Goal: Task Accomplishment & Management: Manage account settings

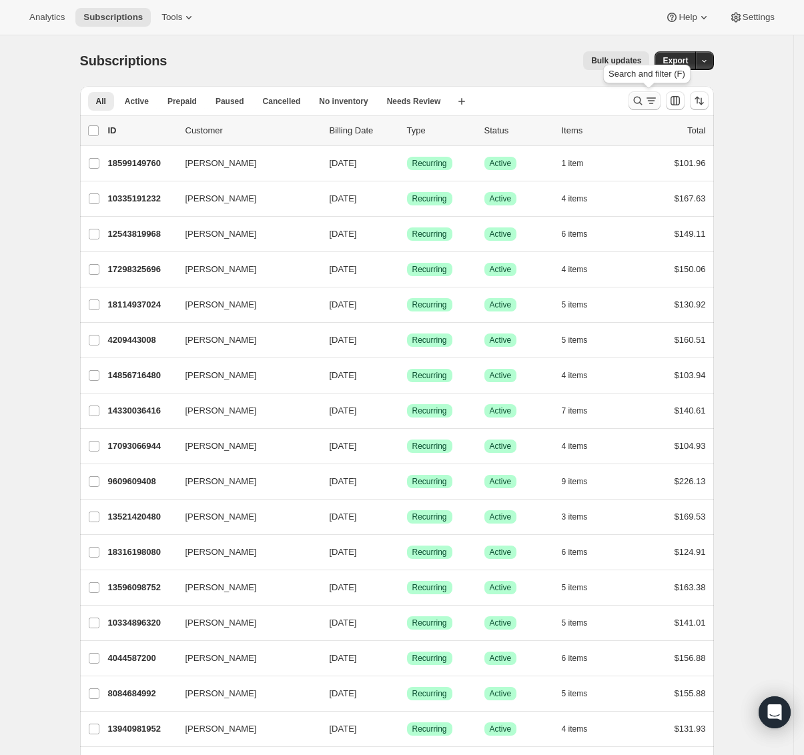
click at [635, 102] on button "Search and filter results" at bounding box center [645, 100] width 32 height 19
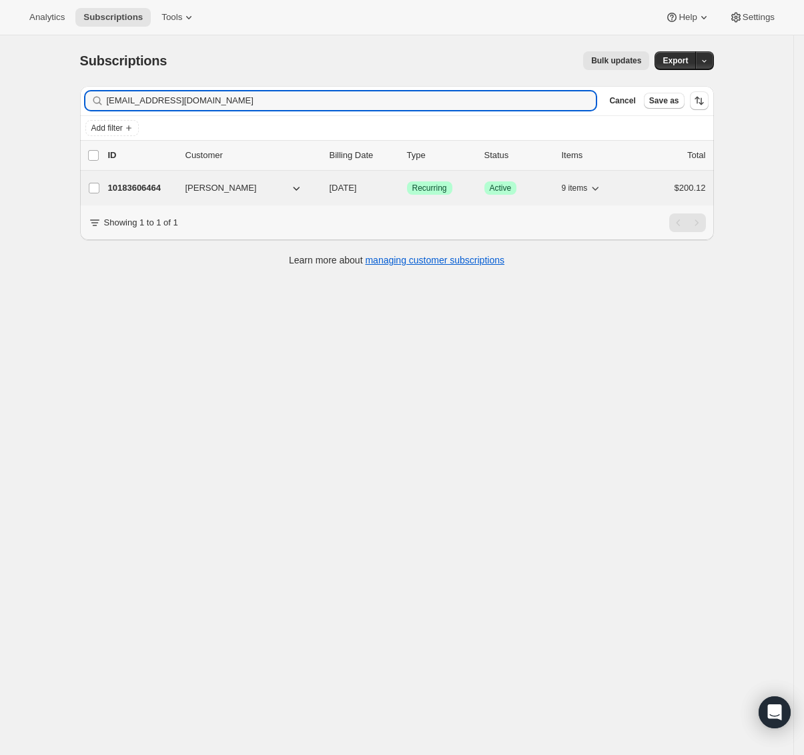
type input "[EMAIL_ADDRESS][DOMAIN_NAME]"
click at [295, 190] on icon "button" at bounding box center [296, 188] width 13 height 13
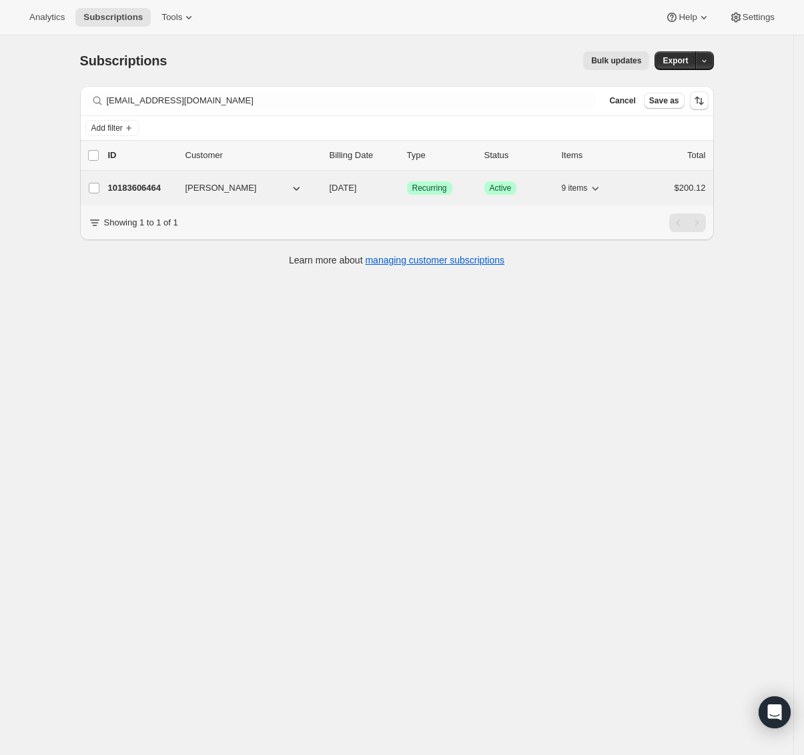
click at [303, 186] on icon "button" at bounding box center [296, 188] width 13 height 13
click at [195, 188] on span "[PERSON_NAME]" at bounding box center [221, 188] width 71 height 13
click at [133, 185] on p "10183606464" at bounding box center [141, 188] width 67 height 13
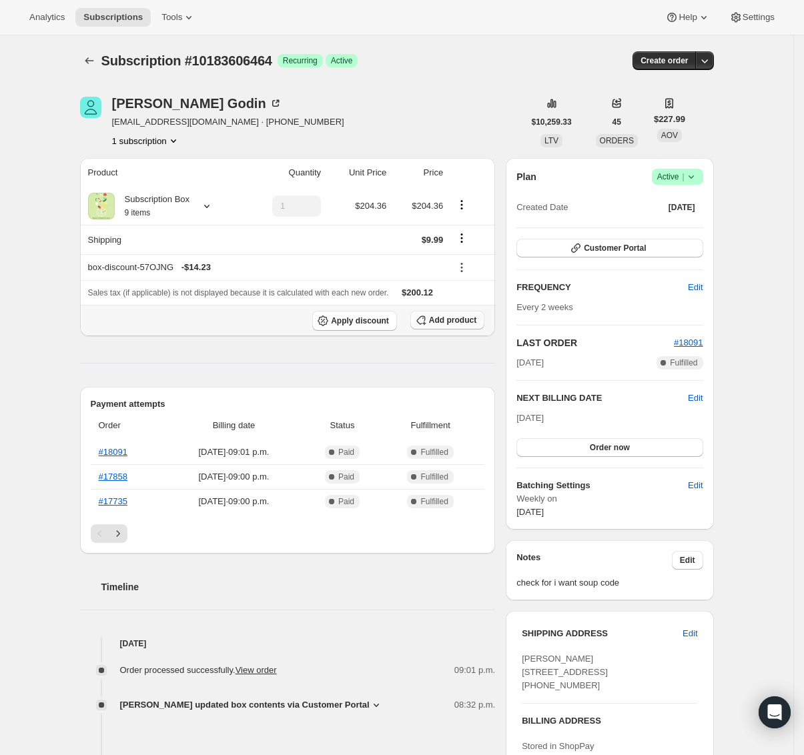
click at [436, 322] on span "Add product" at bounding box center [452, 320] width 47 height 11
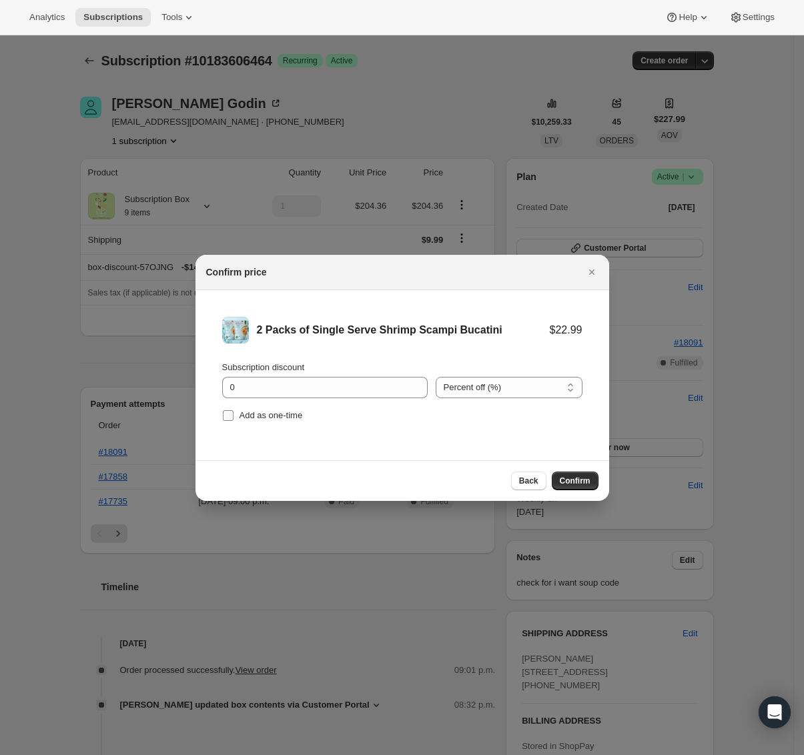
click at [233, 423] on label "Add as one-time" at bounding box center [262, 415] width 81 height 19
click at [233, 421] on input "Add as one-time" at bounding box center [228, 415] width 11 height 11
checkbox input "true"
click at [271, 386] on input "0" at bounding box center [315, 387] width 186 height 21
type input "100"
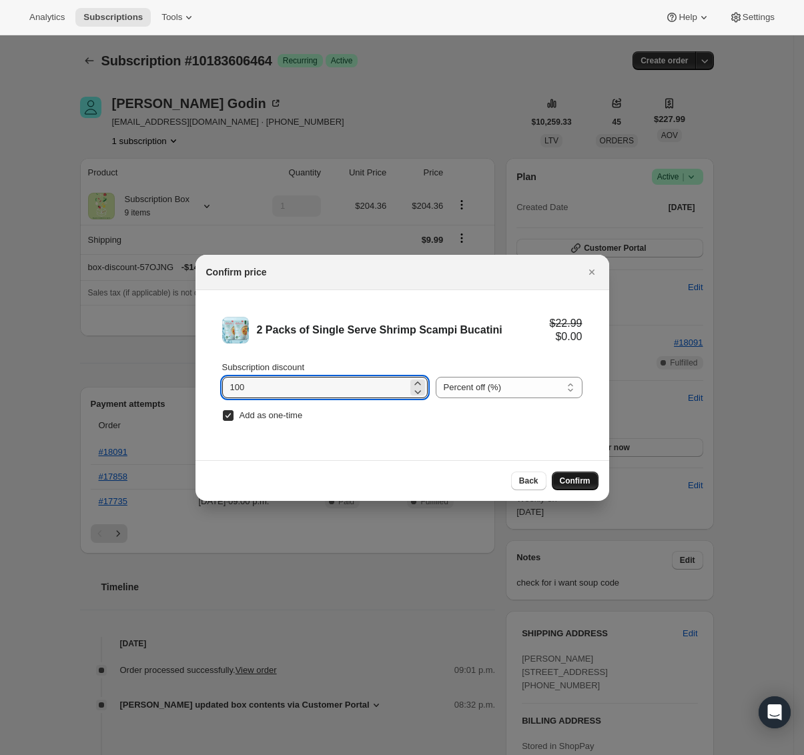
click at [591, 482] on button "Confirm" at bounding box center [575, 481] width 47 height 19
